Goal: Download file/media

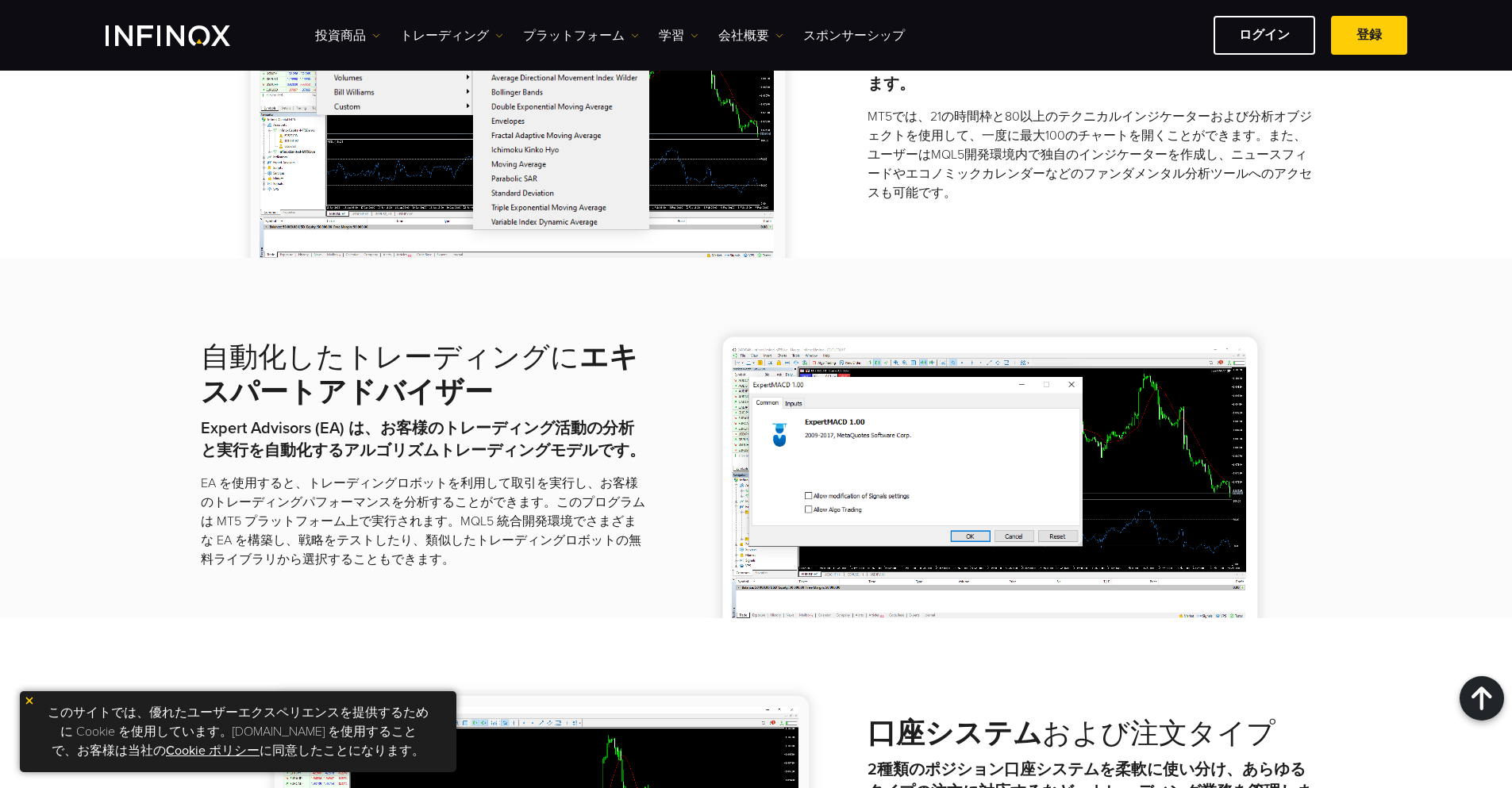
scroll to position [1587, 0]
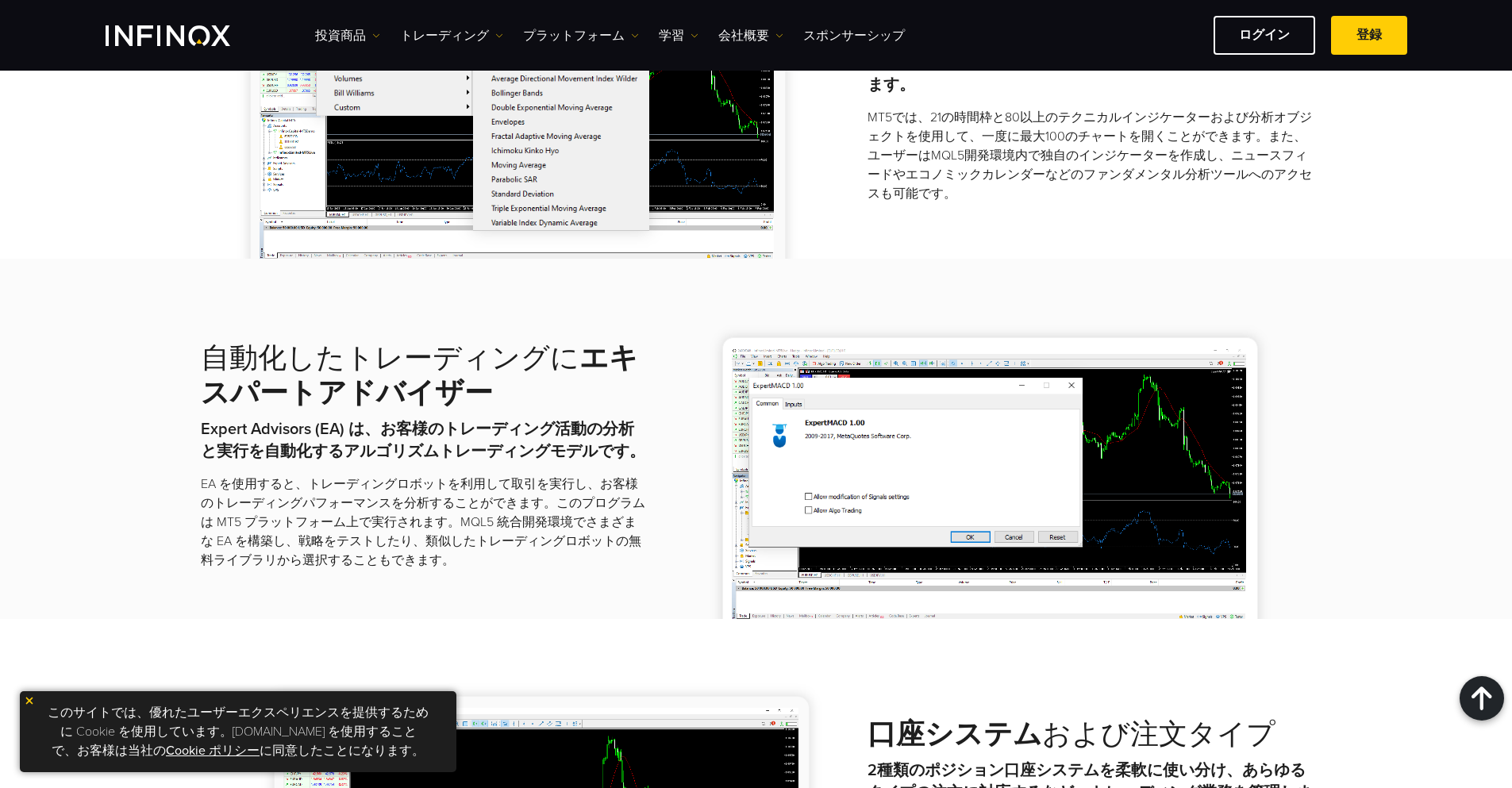
click at [31, 697] on img at bounding box center [29, 700] width 11 height 11
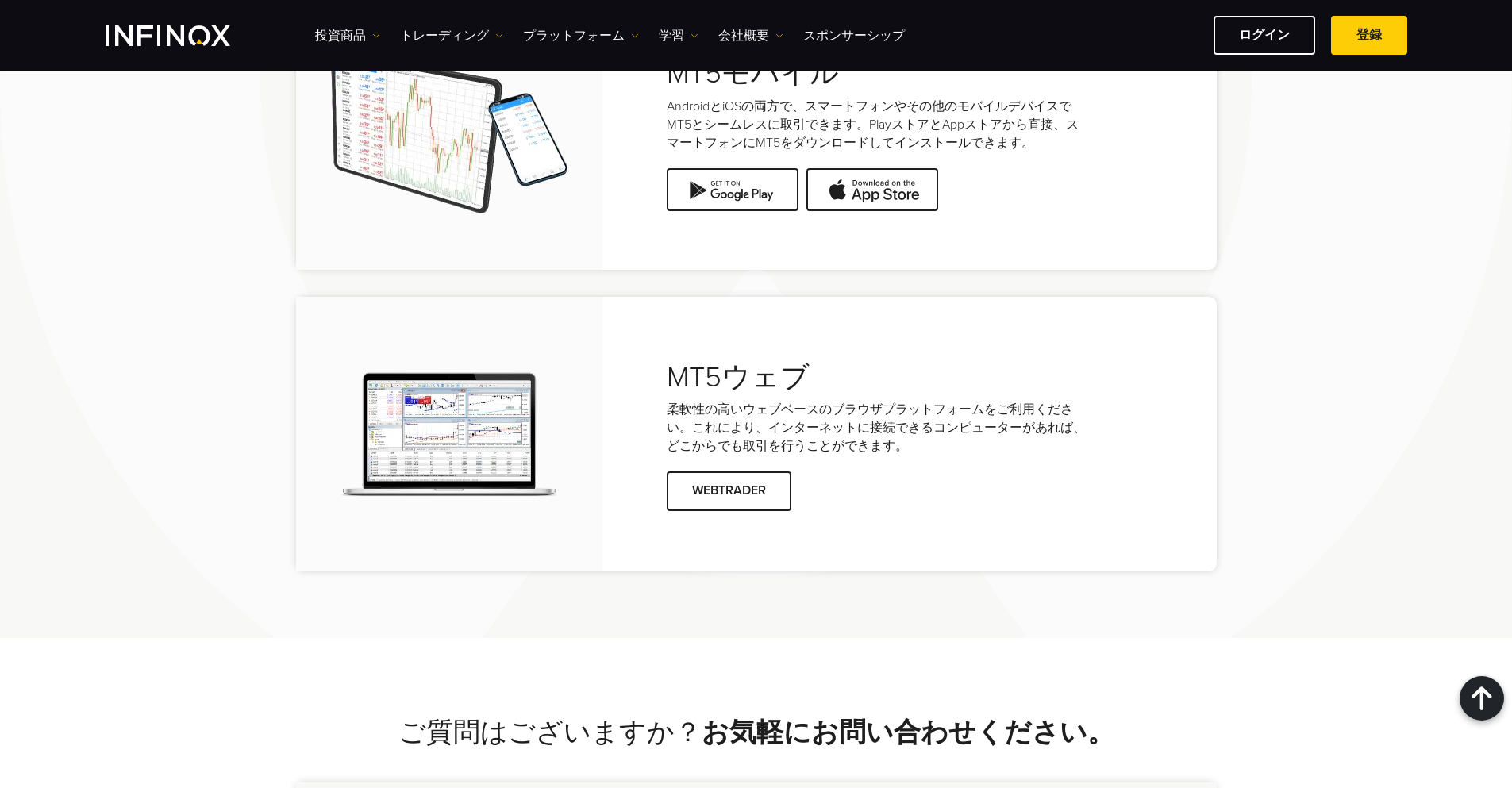
scroll to position [3571, 0]
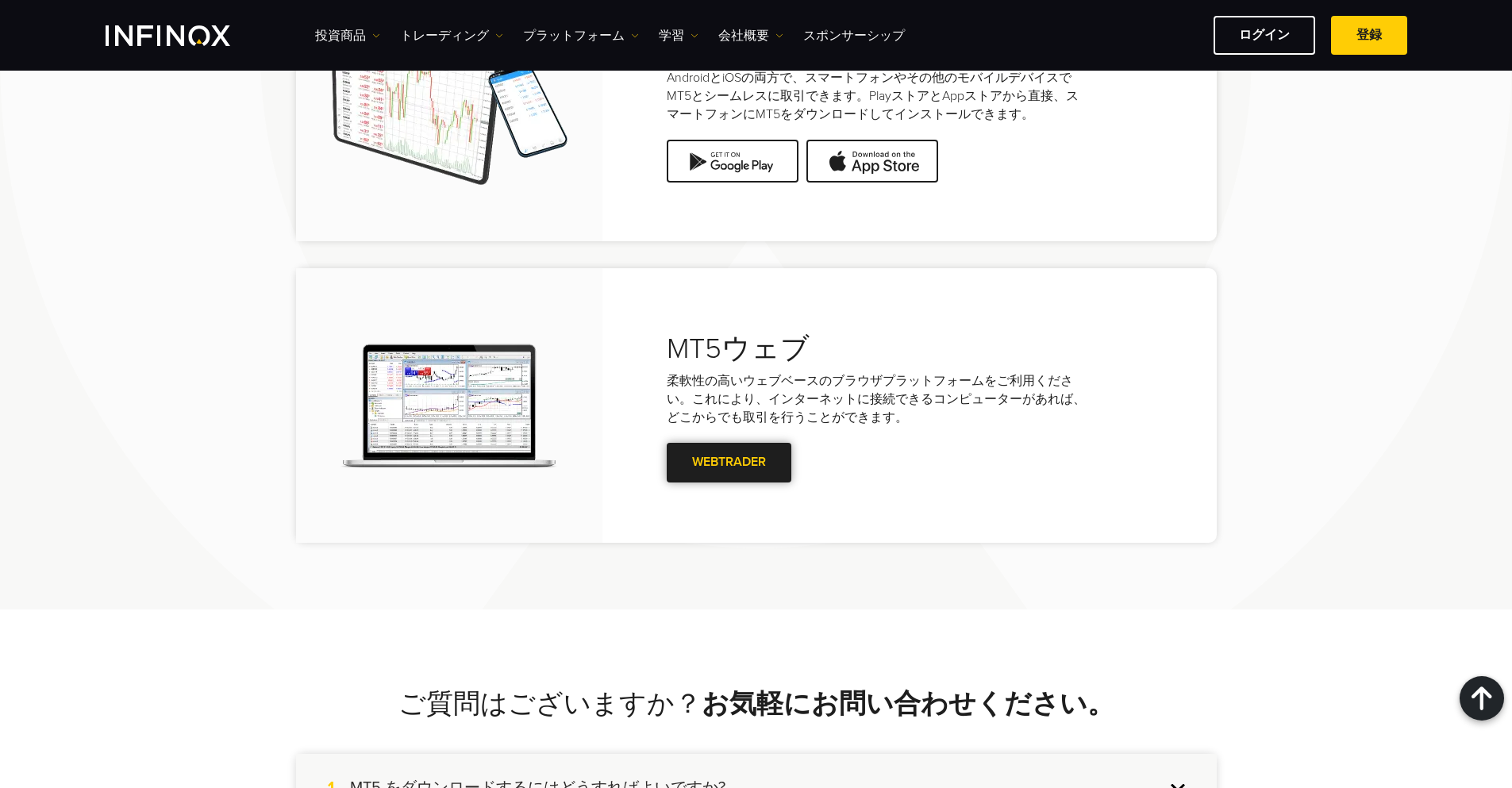
click at [729, 463] on span at bounding box center [729, 463] width 0 height 0
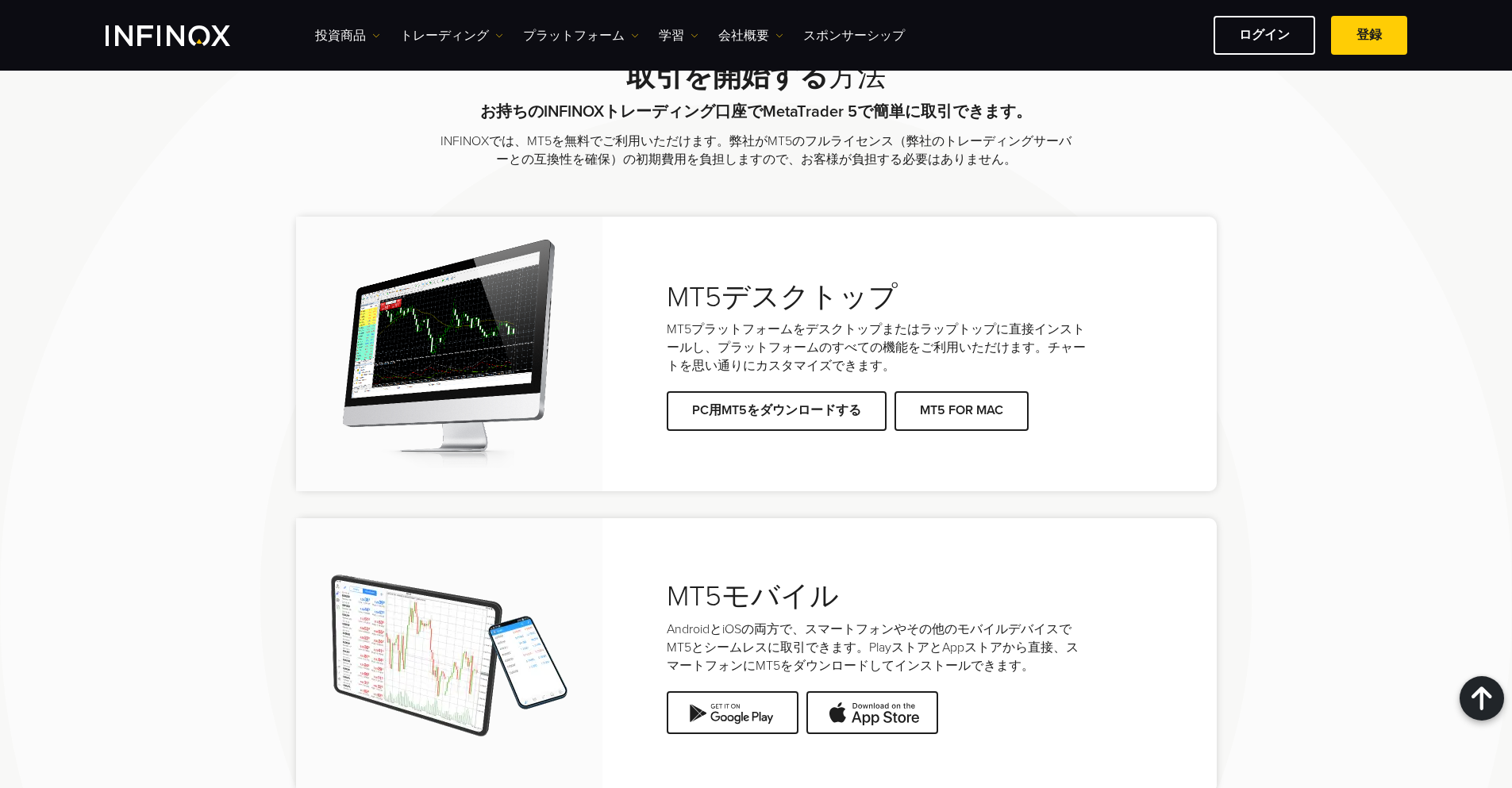
scroll to position [3015, 0]
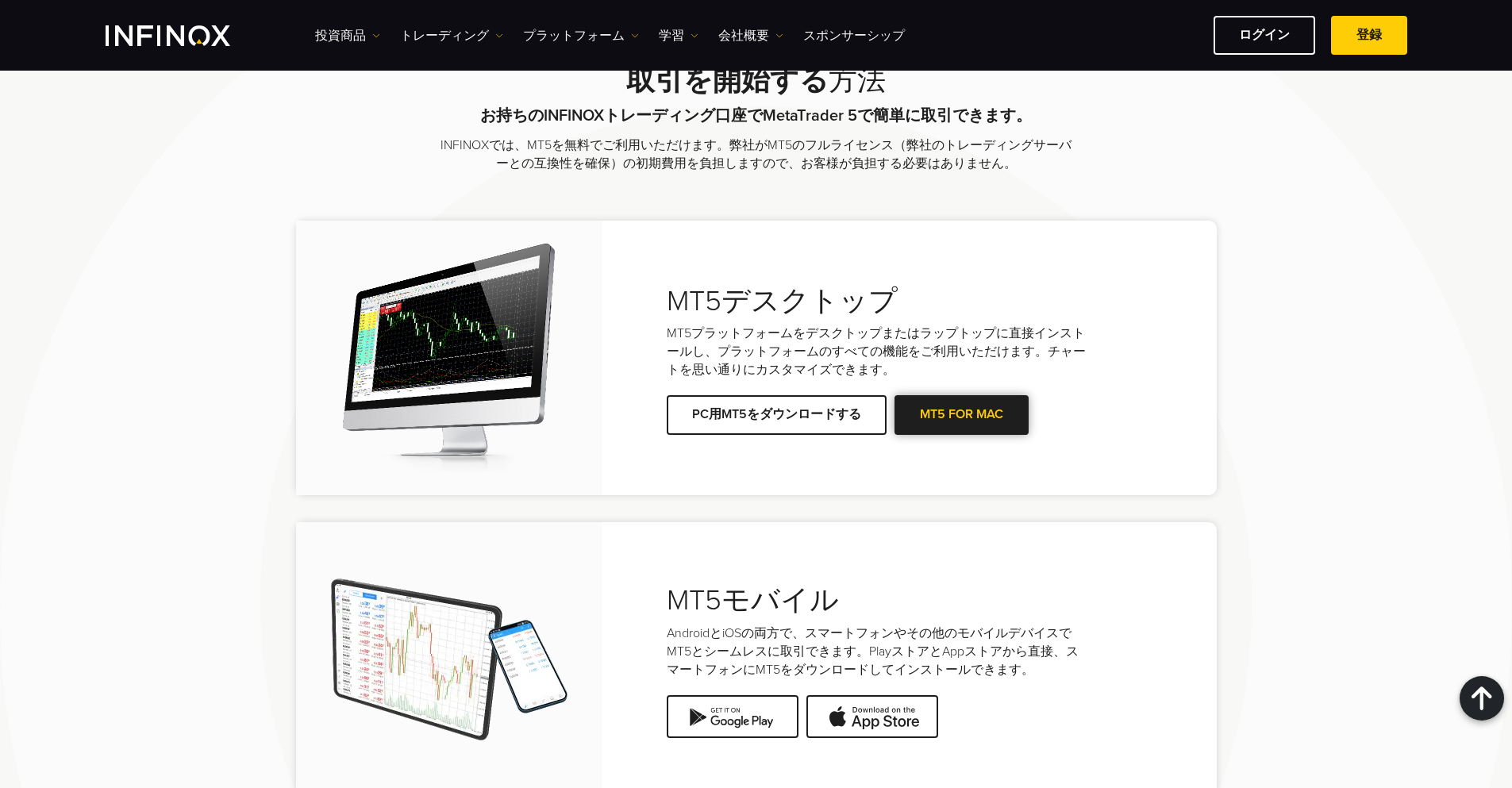
click at [961, 415] on span at bounding box center [961, 415] width 0 height 0
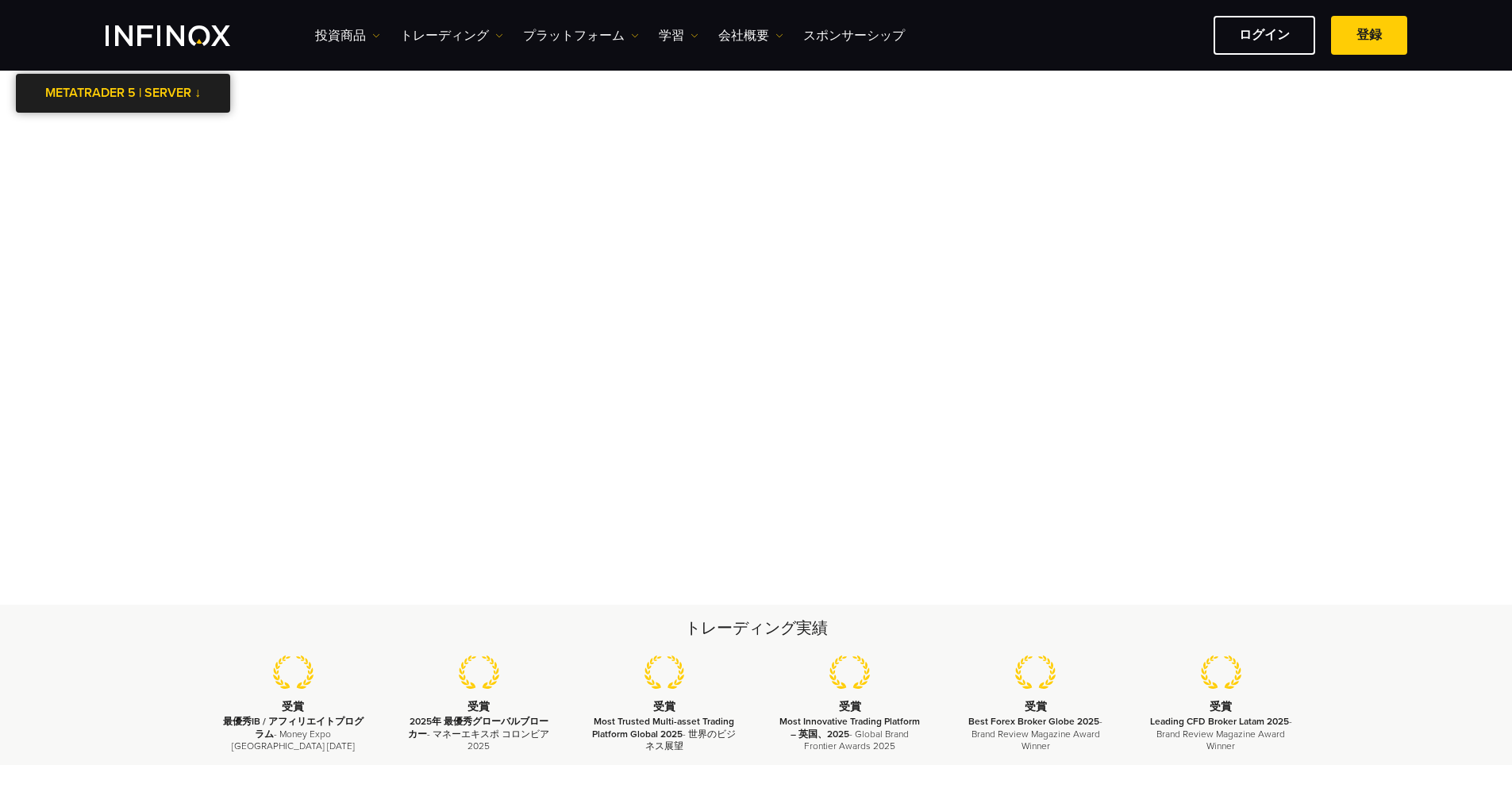
click at [197, 98] on link "METATRADER 5 | SERVER ↓" at bounding box center [122, 93] width 214 height 39
click at [172, 170] on li "InfinoxLimited-MT5Demo" at bounding box center [122, 169] width 214 height 35
click at [123, 94] on div at bounding box center [123, 94] width 0 height 0
drag, startPoint x: 546, startPoint y: 113, endPoint x: 598, endPoint y: 112, distance: 52.0
click at [555, 112] on body "IX PARTNERS IXO PRIME メーリングリストに参加する IX Daily で取引のチャンスを逃しません。 今すぐ参加しましょう! 利用規約 F…" at bounding box center [756, 605] width 1512 height 1368
